Goal: Task Accomplishment & Management: Use online tool/utility

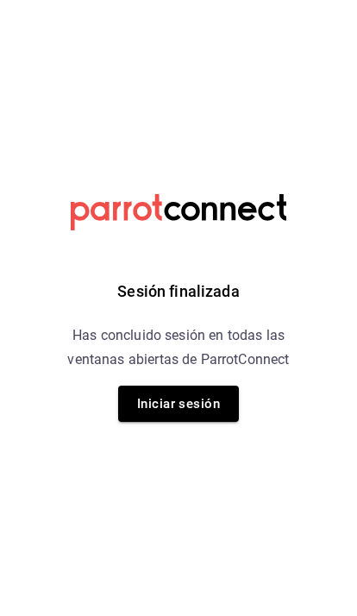
click at [203, 394] on button "Iniciar sesión" at bounding box center [178, 404] width 121 height 36
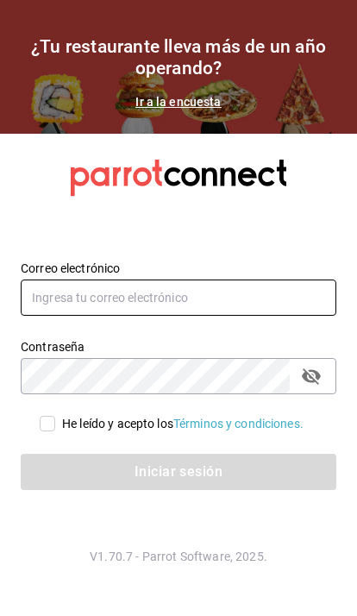
click at [214, 316] on input "text" at bounding box center [179, 298] width 316 height 36
type input "[EMAIL_ADDRESS][DOMAIN_NAME]"
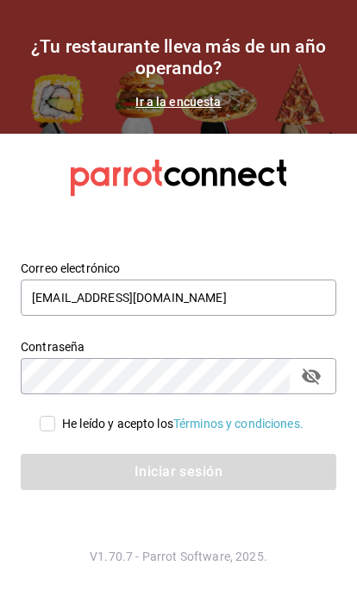
click at [40, 432] on input "He leído y acepto los Términos y condiciones." at bounding box center [48, 424] width 16 height 16
checkbox input "true"
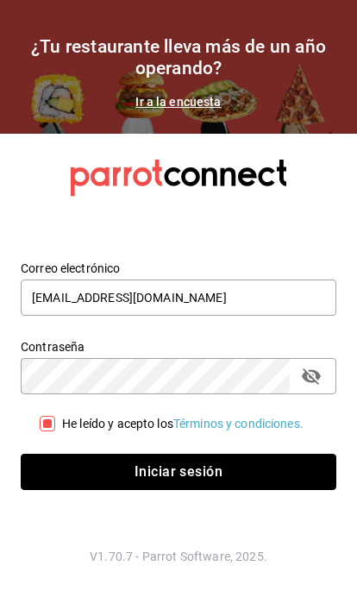
click at [225, 490] on button "Iniciar sesión" at bounding box center [179, 472] width 316 height 36
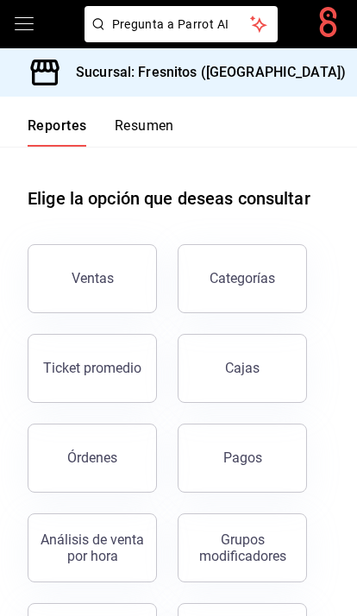
click at [17, 18] on icon "open drawer" at bounding box center [24, 23] width 19 height 13
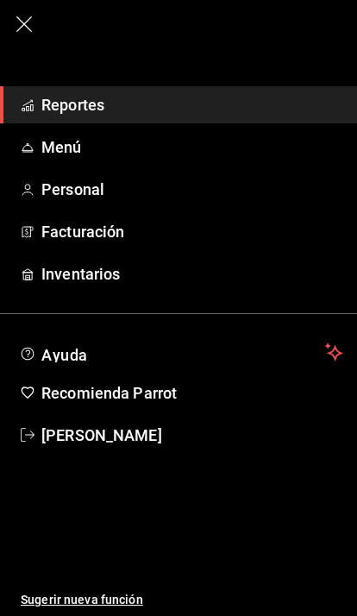
click at [65, 138] on span "Menú" at bounding box center [192, 147] width 302 height 23
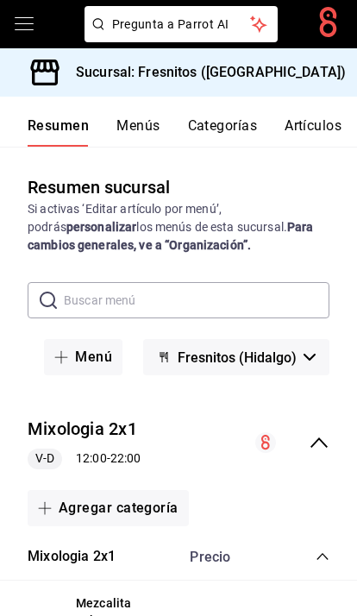
click at [329, 124] on button "Artículos" at bounding box center [313, 131] width 57 height 29
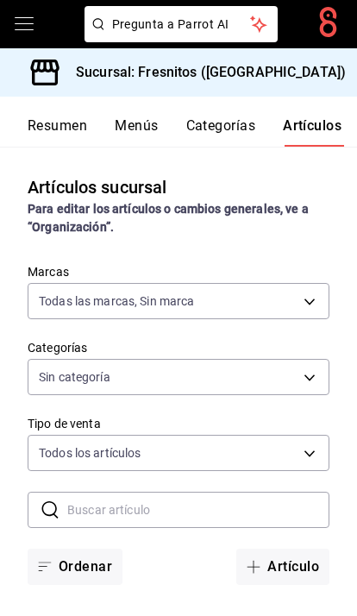
type input "0fbfff8c-341e-4e3b-85d8-6df2e864f0f7"
click at [230, 507] on input "text" at bounding box center [198, 510] width 262 height 35
type input "7d100b0d-2c83-4aba-9ad4-2314331440d9,aa9f6460-d446-4816-9026-2ee33e945084,dcc95…"
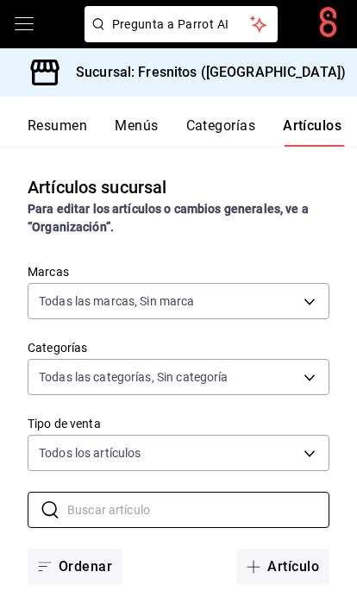
scroll to position [59, 0]
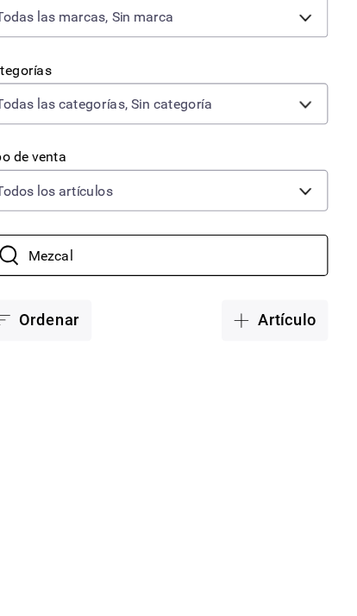
type input "Mezcal"
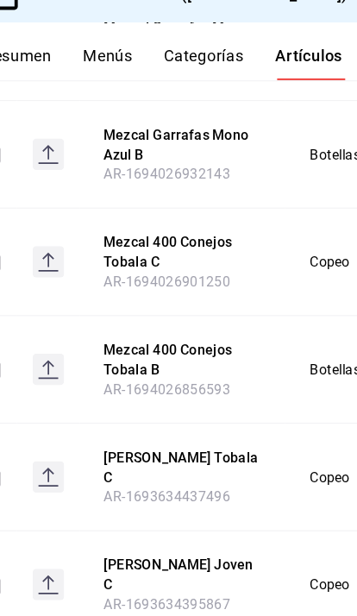
scroll to position [0, 0]
